Goal: Contribute content

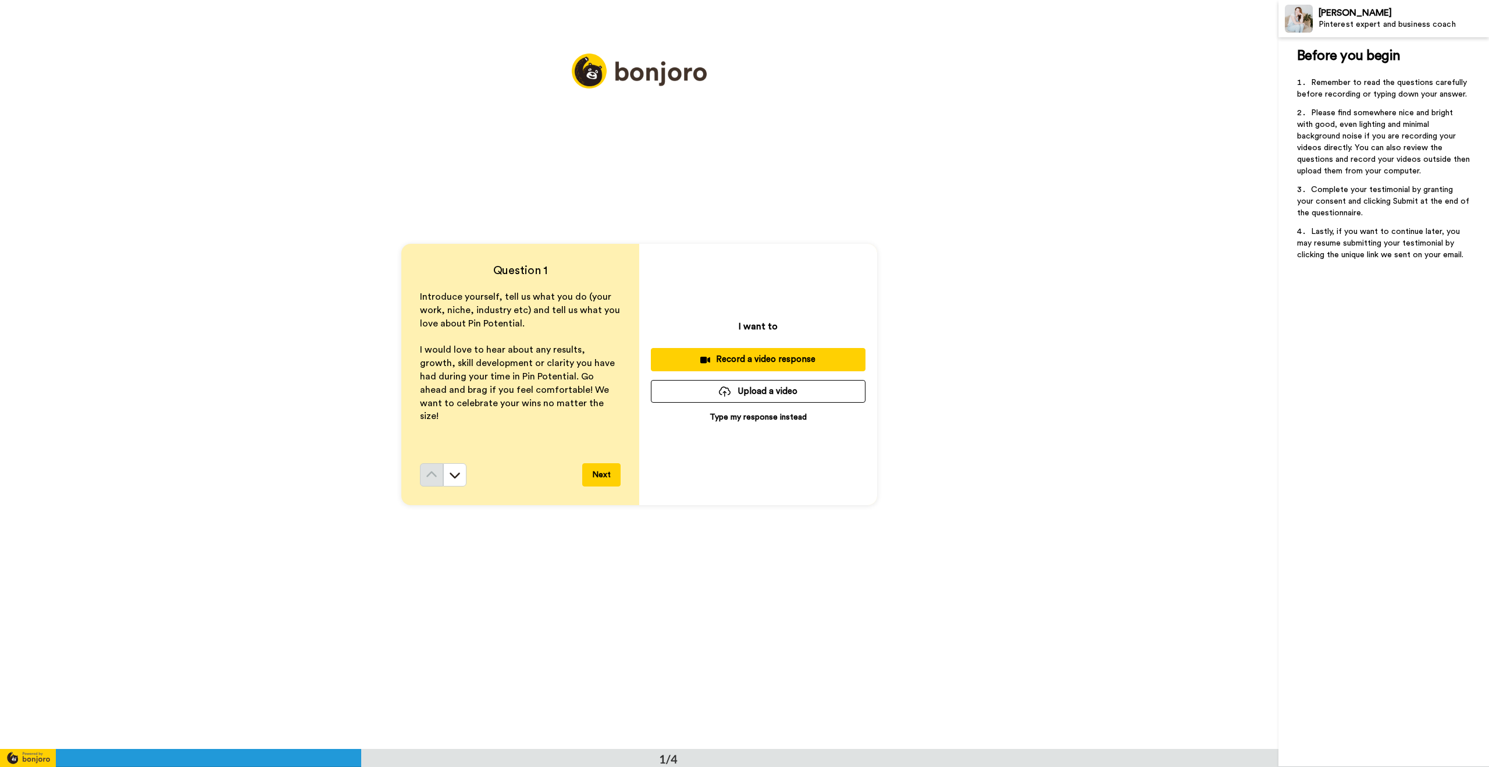
click at [753, 393] on button "Upload a video" at bounding box center [758, 391] width 215 height 23
click at [745, 395] on button "Upload a video" at bounding box center [758, 391] width 215 height 23
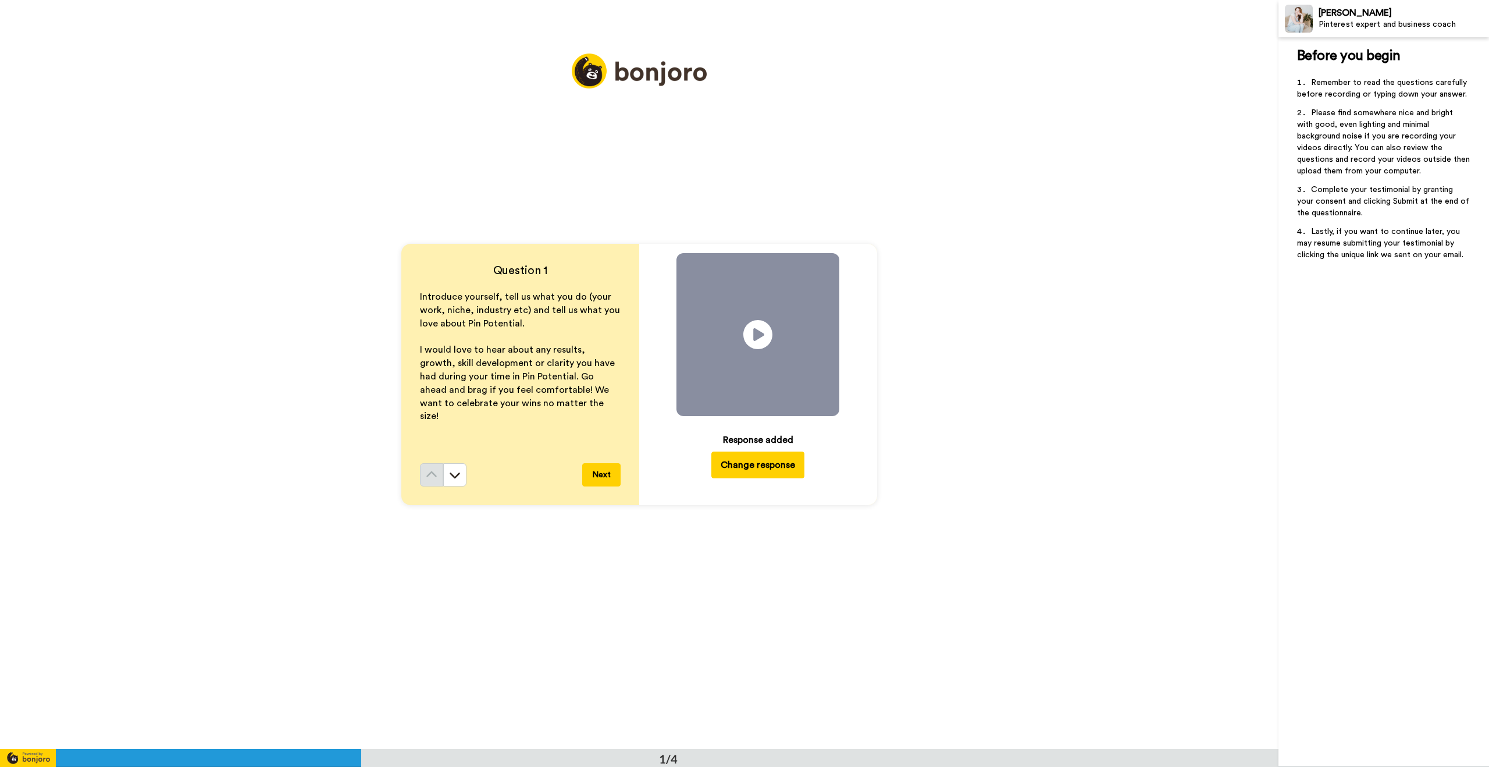
click at [602, 476] on button "Next" at bounding box center [601, 474] width 38 height 23
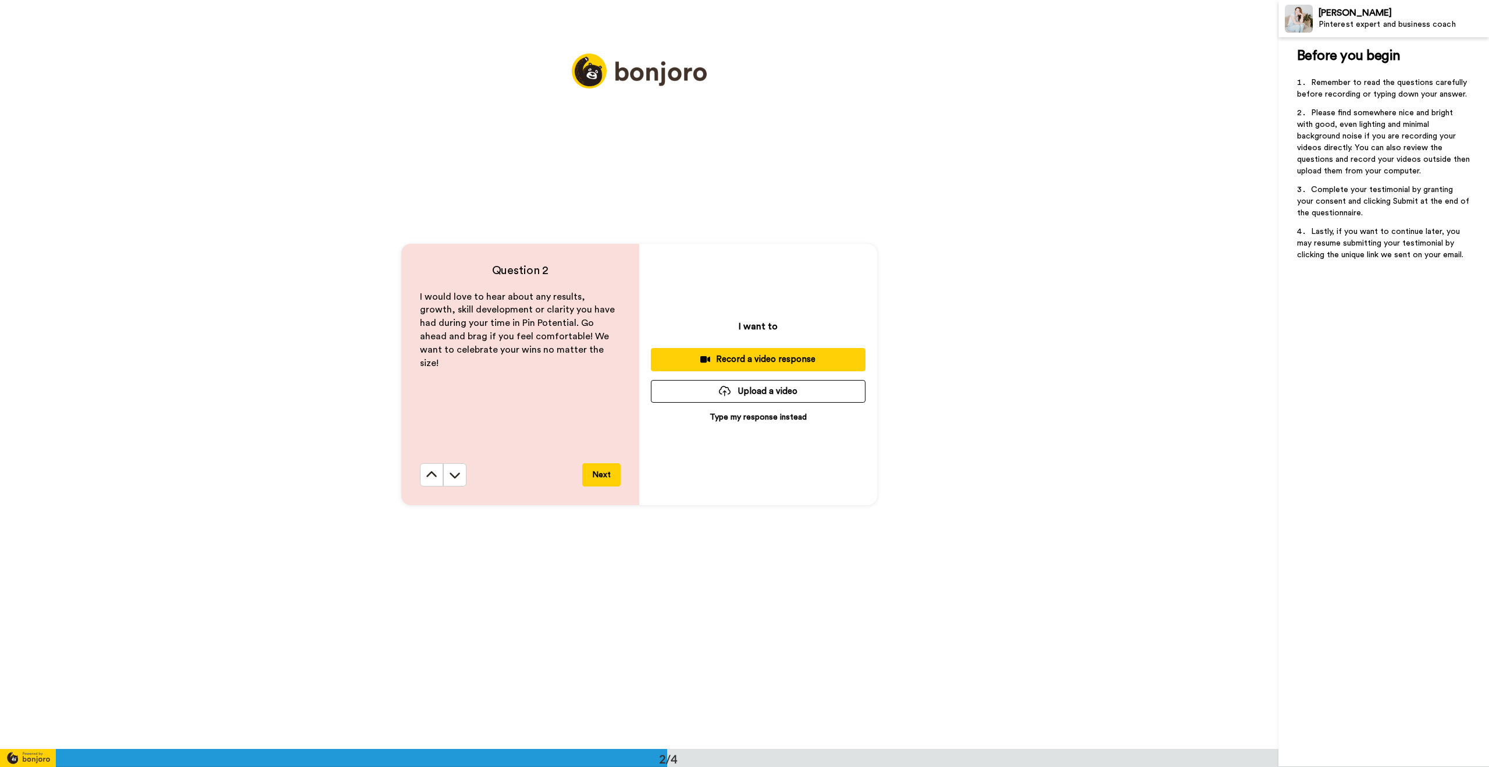
scroll to position [748, 0]
click at [712, 392] on button "Upload a video" at bounding box center [758, 391] width 215 height 23
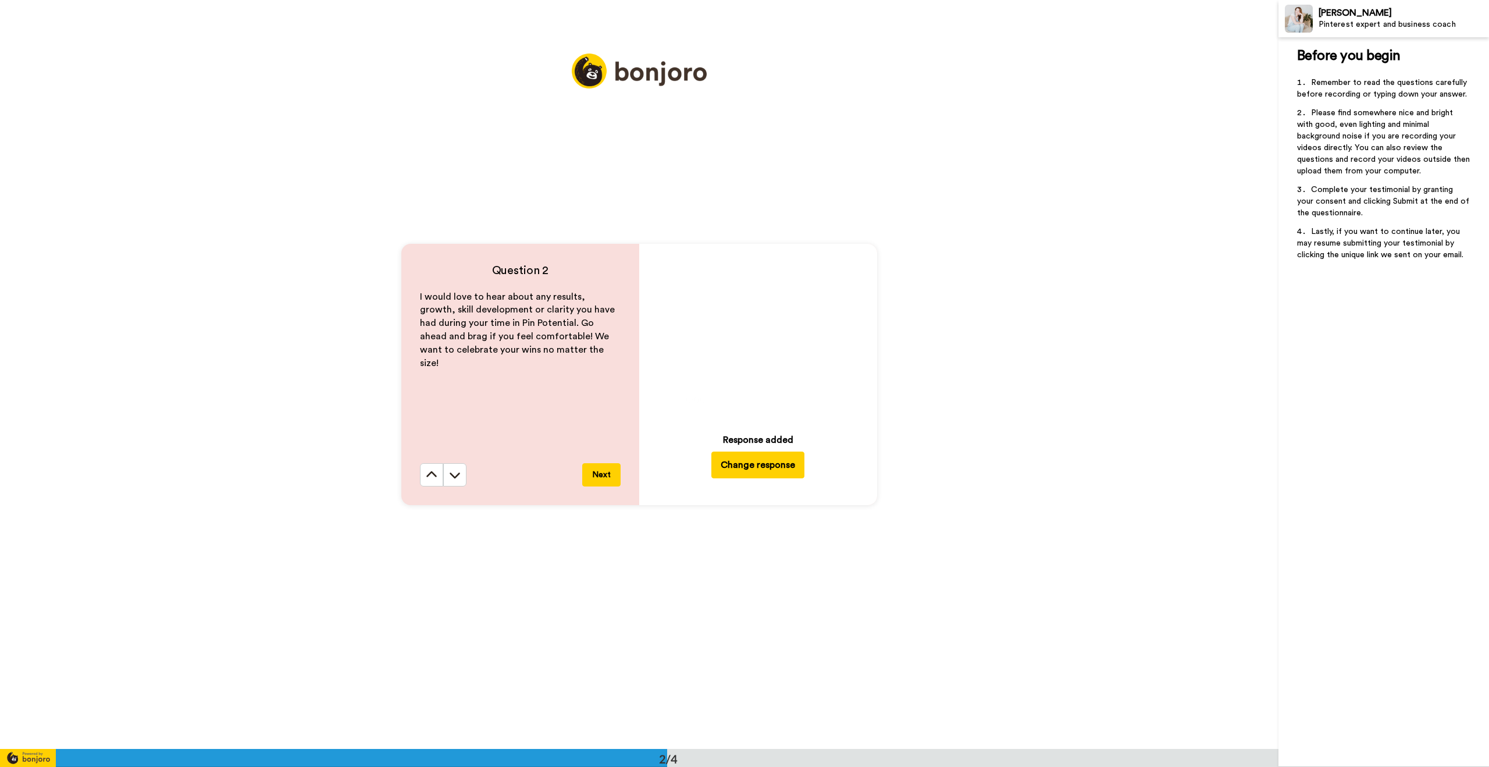
click at [599, 480] on button "Next" at bounding box center [601, 474] width 38 height 23
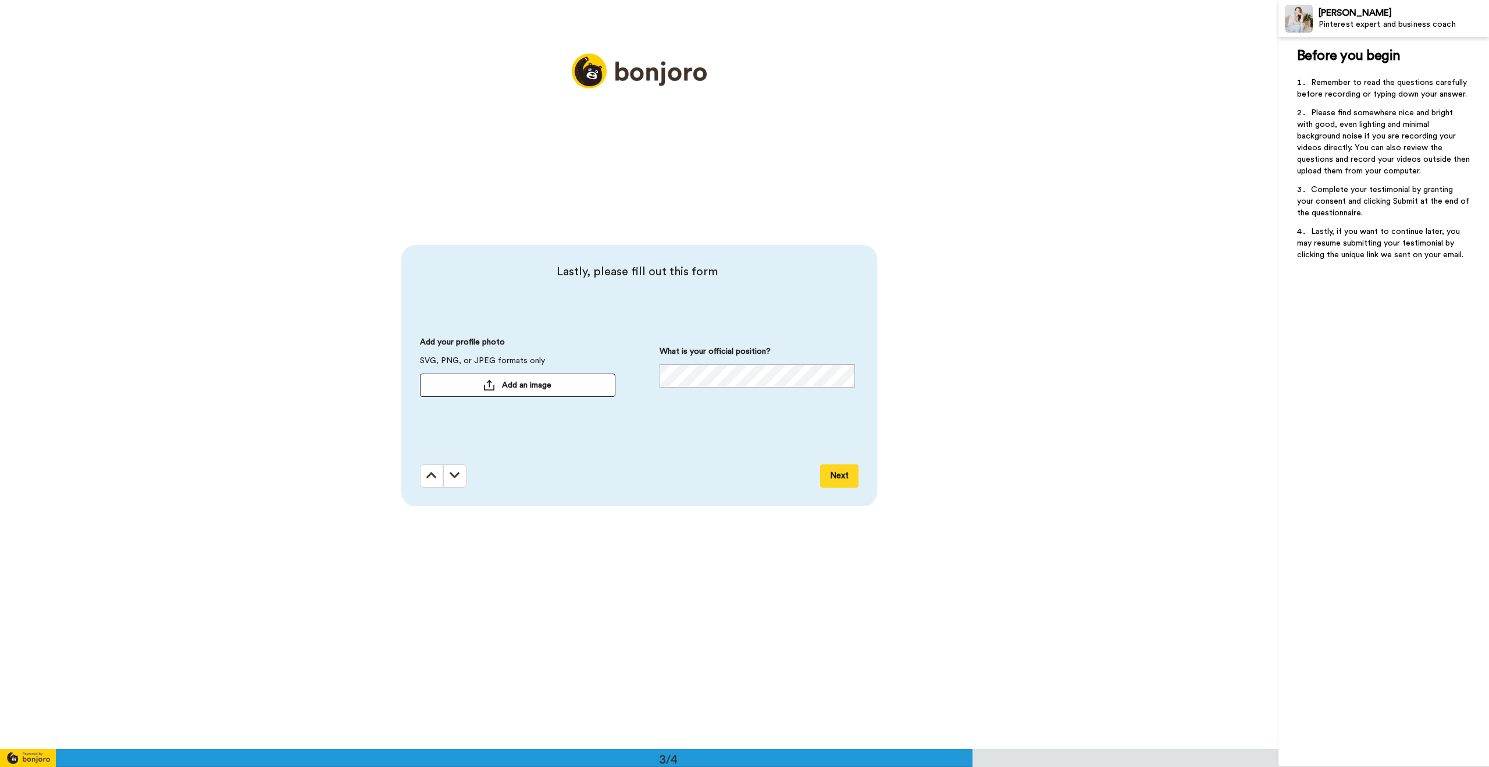
scroll to position [1497, 0]
click at [530, 375] on button "Add an image" at bounding box center [517, 383] width 195 height 23
click at [834, 477] on button "Next" at bounding box center [839, 473] width 38 height 23
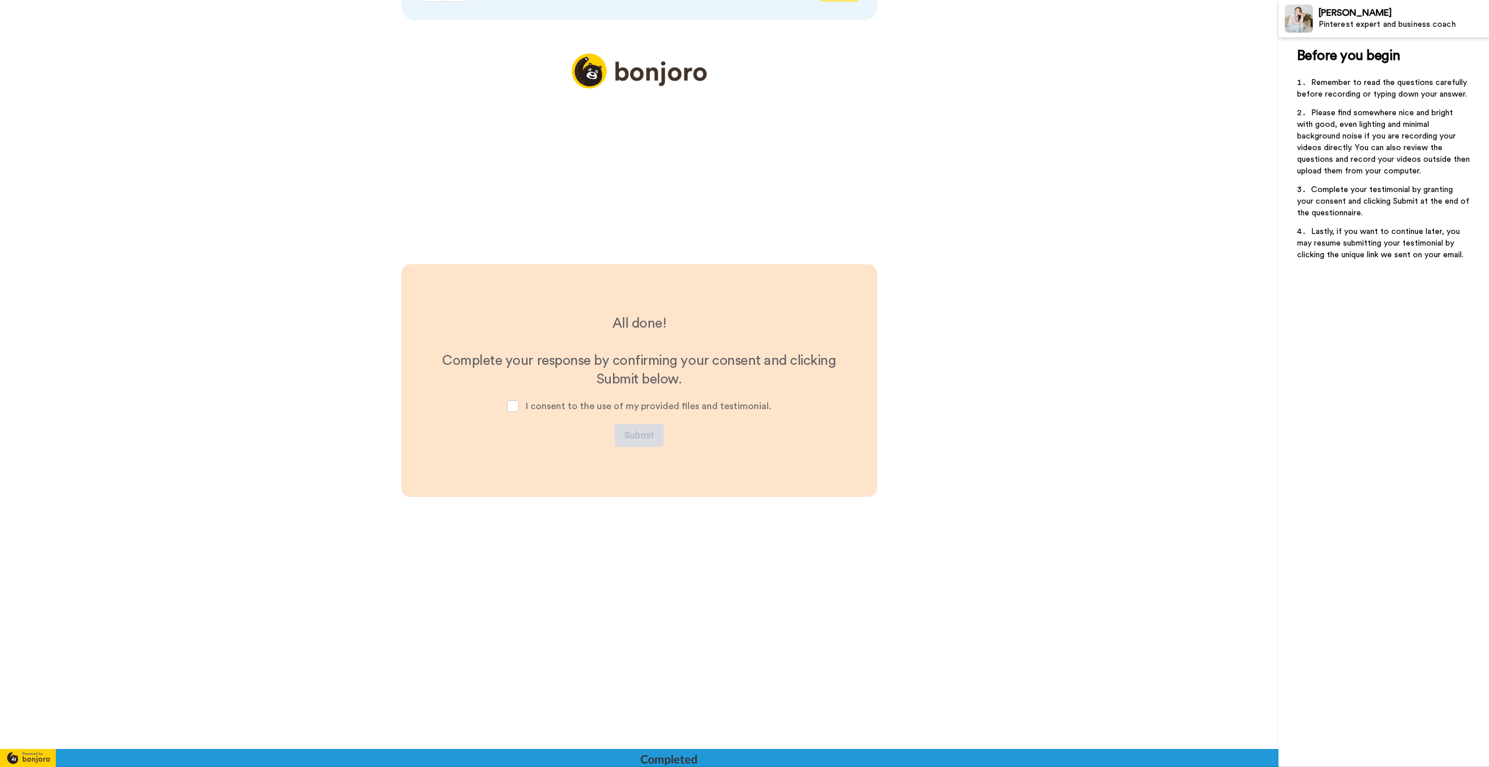
scroll to position [1987, 0]
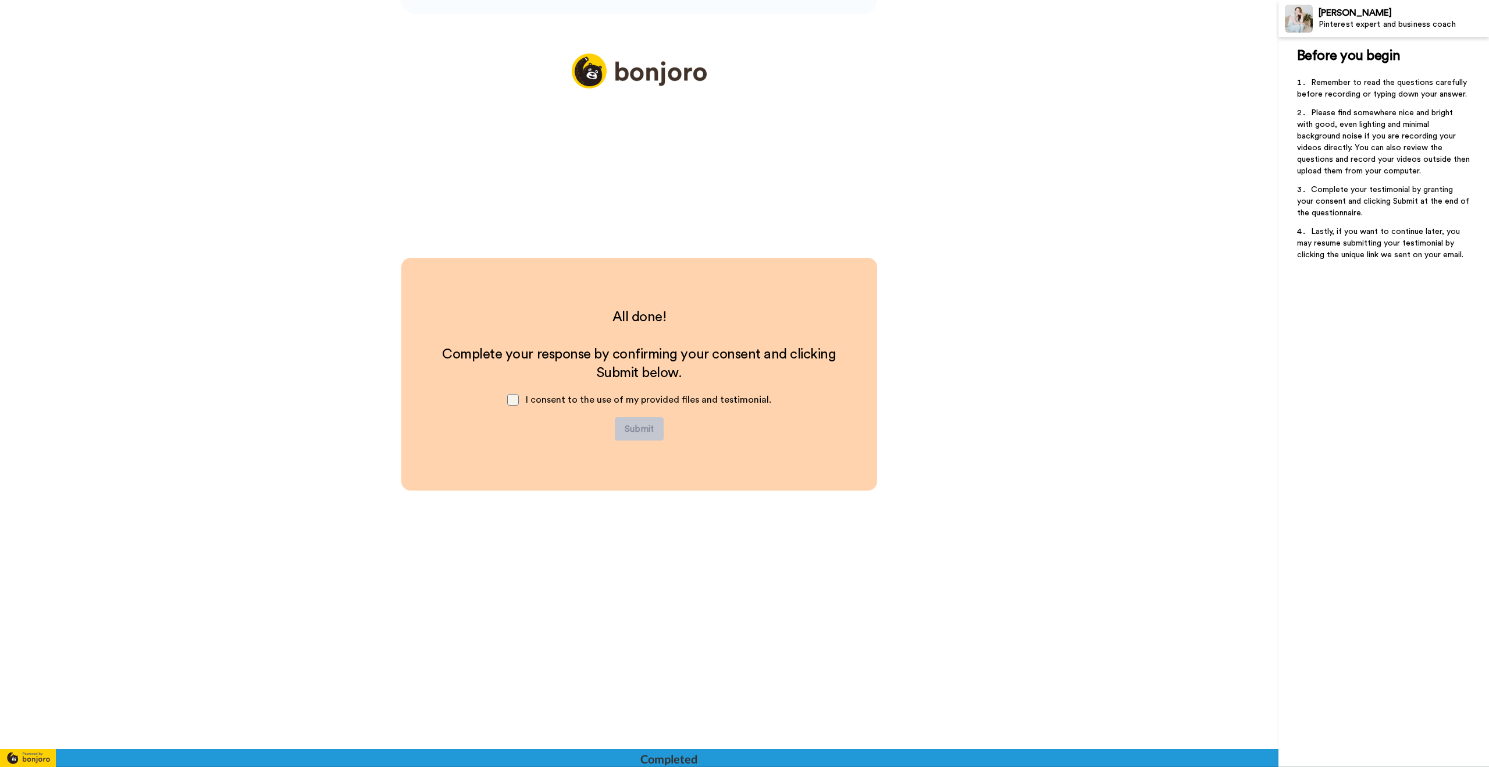
click at [513, 400] on span at bounding box center [513, 400] width 12 height 12
click at [647, 430] on button "Submit" at bounding box center [639, 428] width 49 height 23
